Goal: Task Accomplishment & Management: Manage account settings

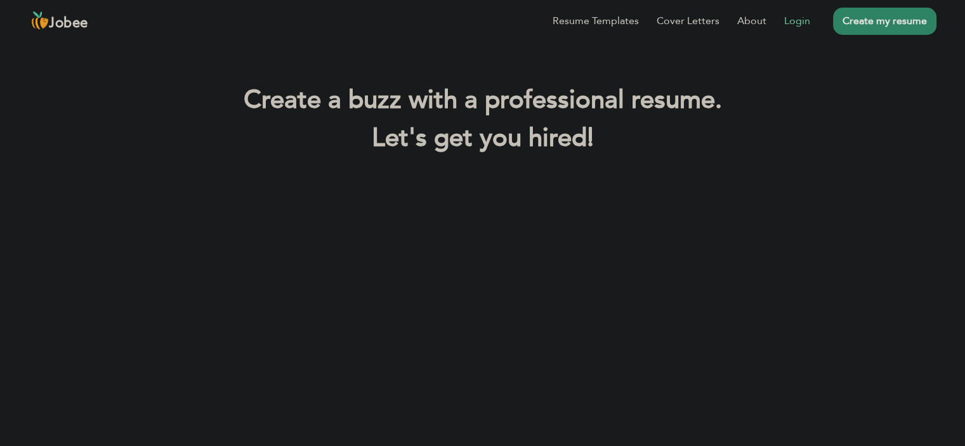
click at [792, 29] on li "Login" at bounding box center [788, 20] width 44 height 33
click at [794, 21] on link "Login" at bounding box center [797, 20] width 26 height 15
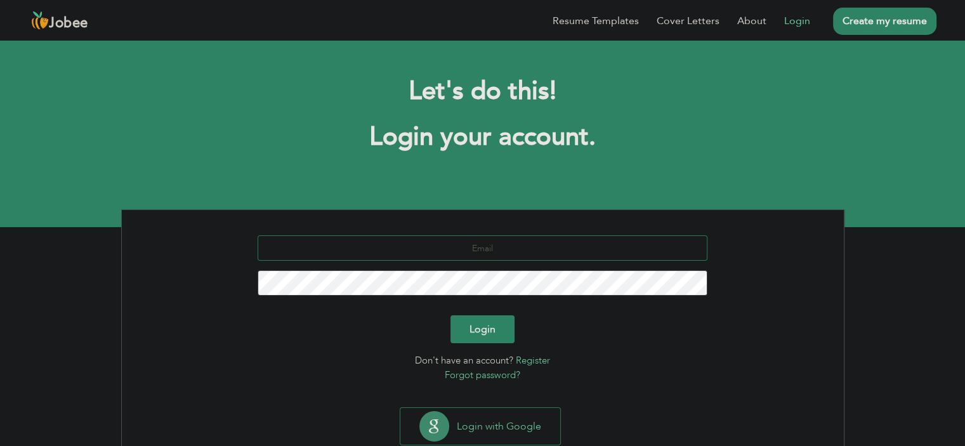
click at [441, 243] on input "text" at bounding box center [483, 247] width 450 height 25
type input "iqugee123@gmail.com"
click at [487, 374] on link "Forgot password?" at bounding box center [482, 375] width 75 height 13
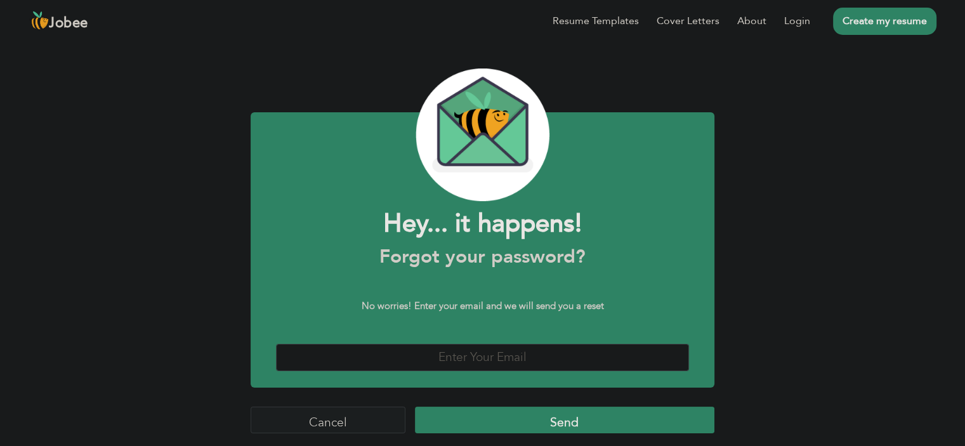
scroll to position [27, 0]
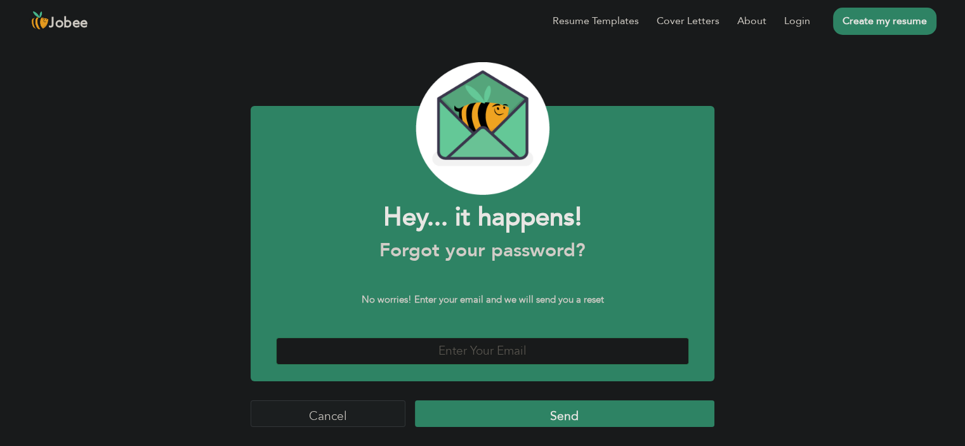
click at [510, 346] on input "text" at bounding box center [482, 350] width 413 height 27
type input "[EMAIL_ADDRESS][DOMAIN_NAME]"
click at [577, 421] on input "Send" at bounding box center [564, 413] width 299 height 27
